Goal: Find specific page/section: Find specific page/section

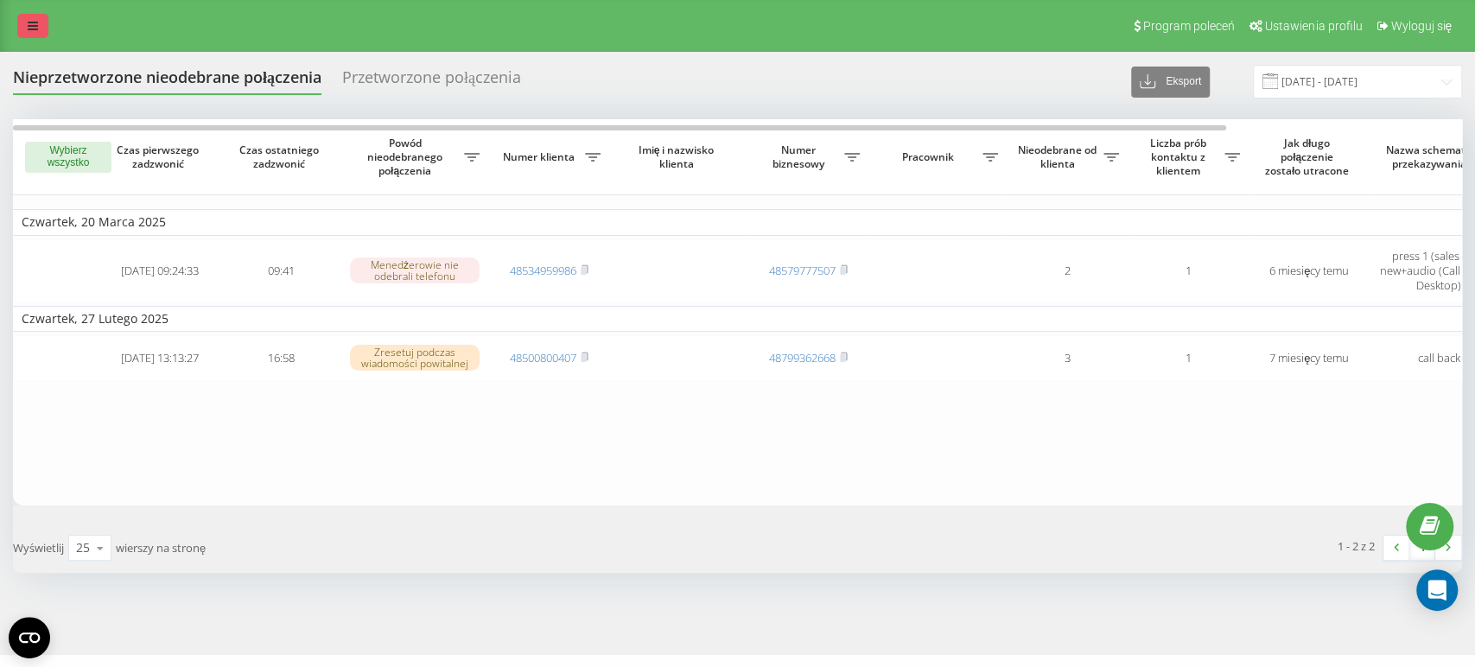
click at [36, 27] on icon at bounding box center [33, 26] width 10 height 12
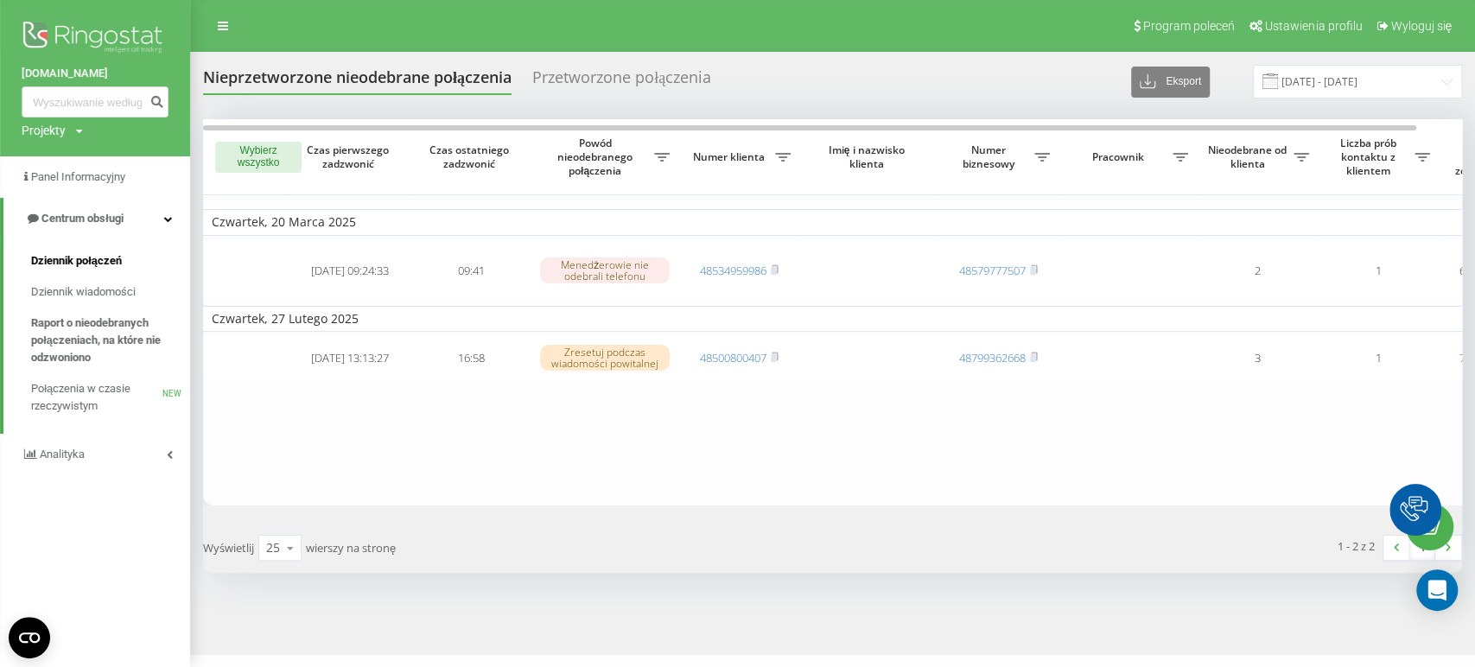
click at [76, 269] on span "Dziennik połączeń" at bounding box center [76, 260] width 91 height 17
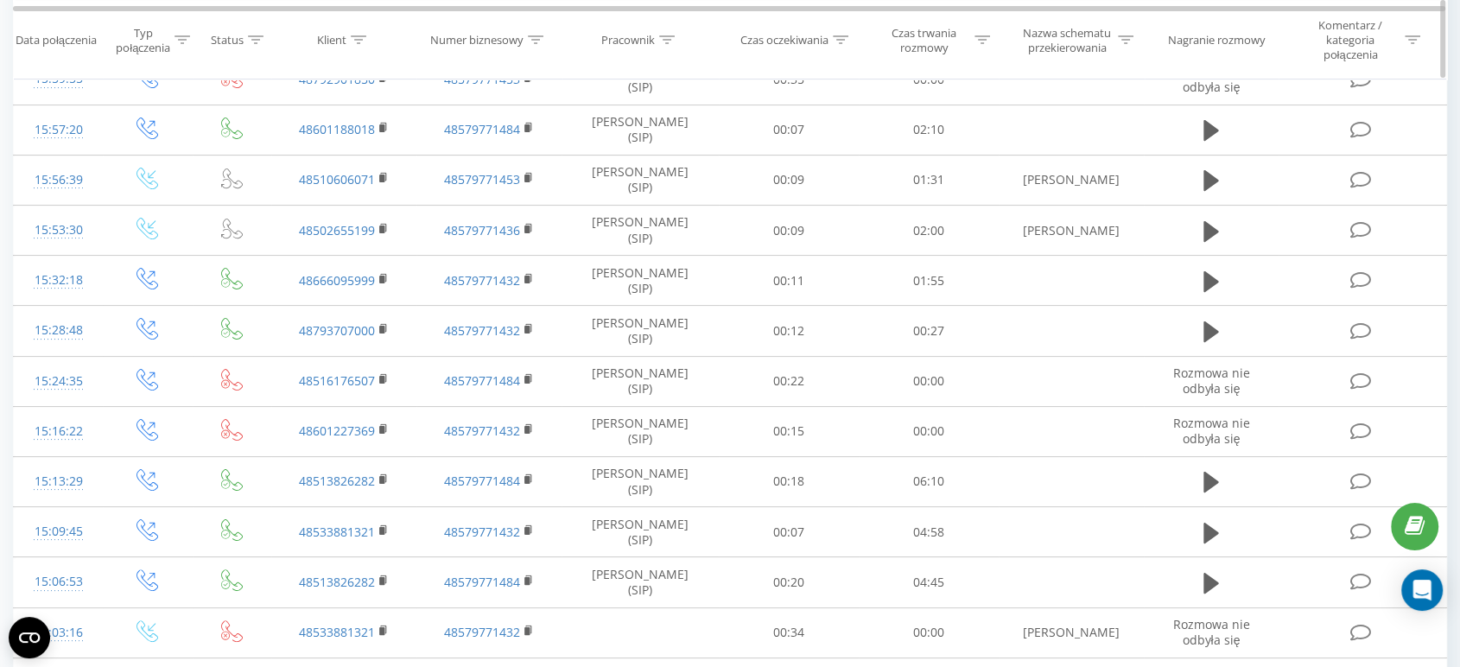
scroll to position [374, 0]
